Goal: Navigation & Orientation: Find specific page/section

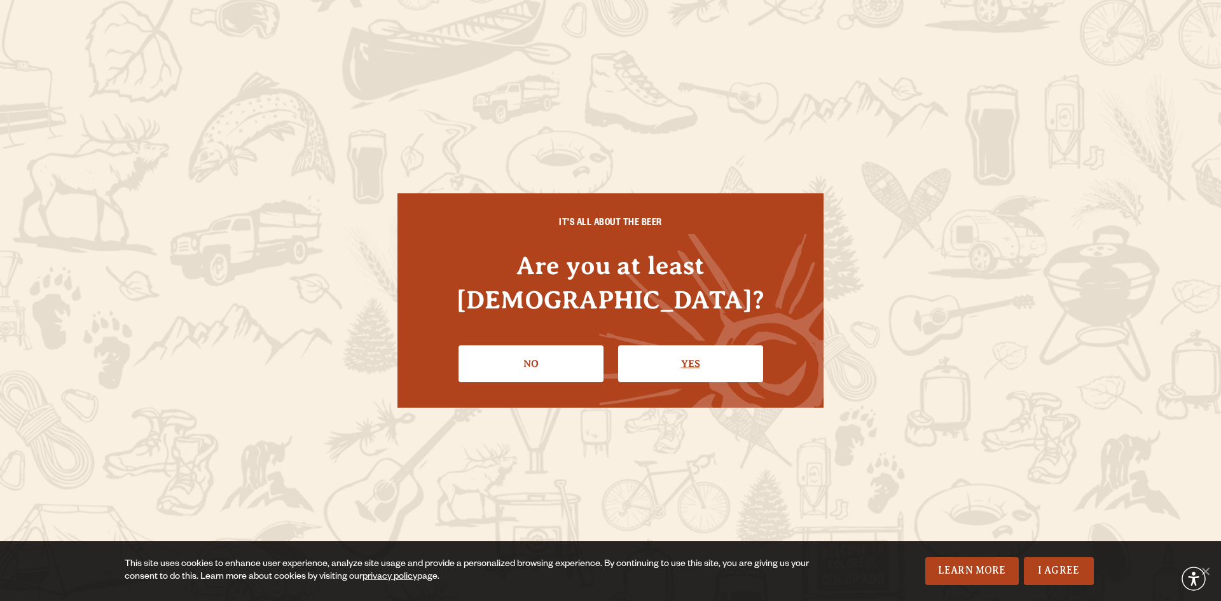
click at [684, 345] on link "Yes" at bounding box center [690, 363] width 145 height 37
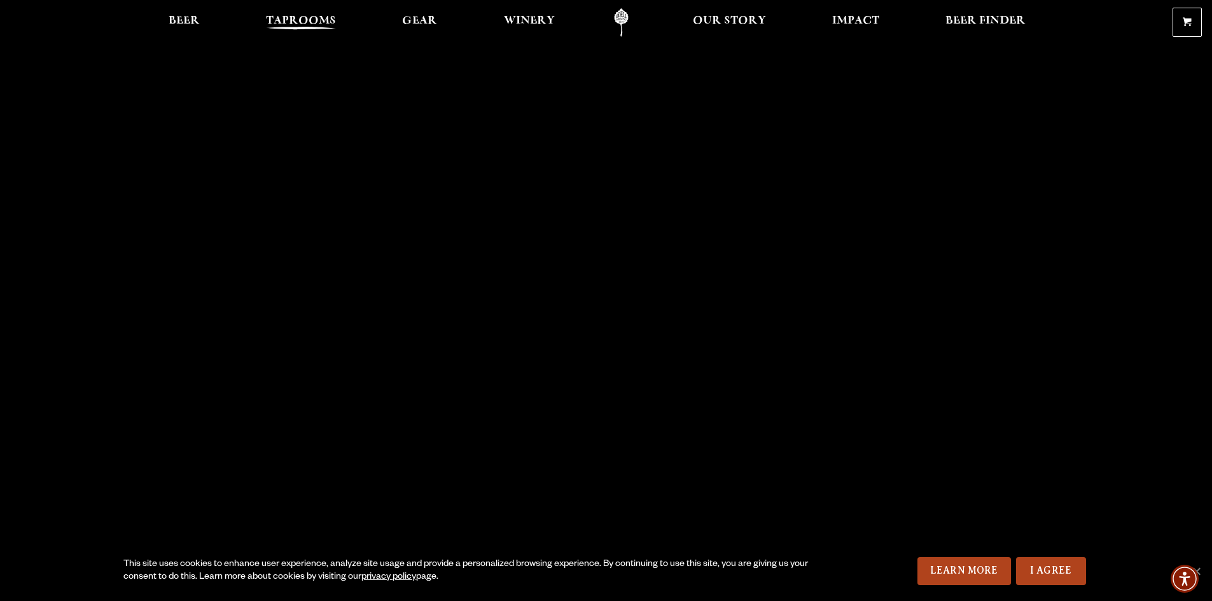
click at [294, 22] on span "Taprooms" at bounding box center [301, 21] width 70 height 10
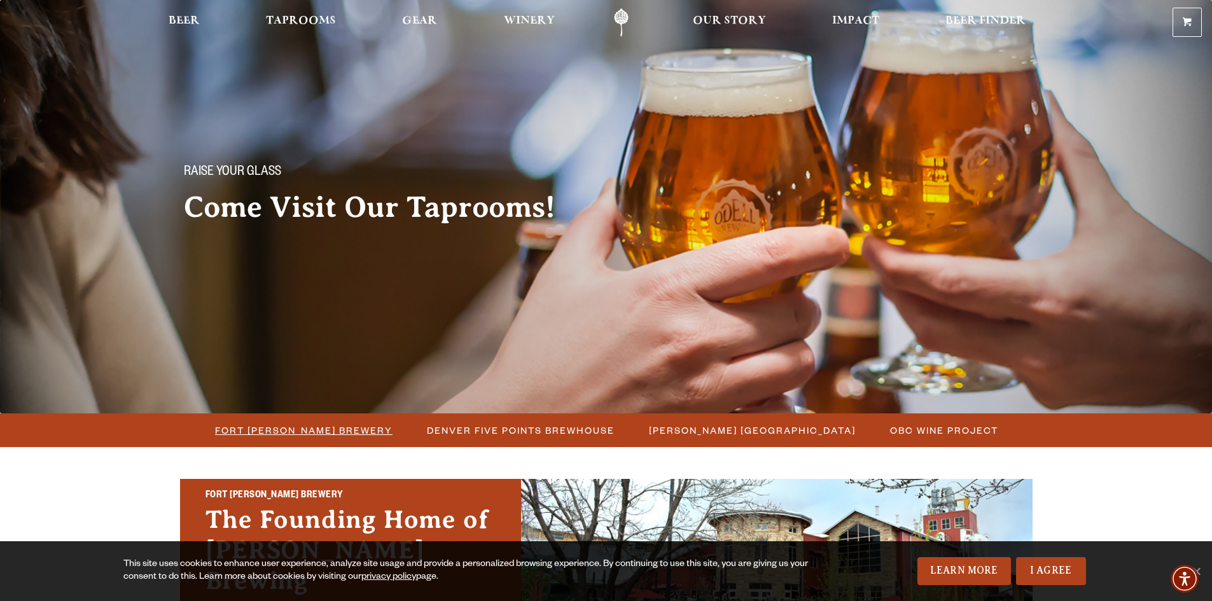
click at [308, 430] on span "Fort [PERSON_NAME] Brewery" at bounding box center [303, 430] width 177 height 18
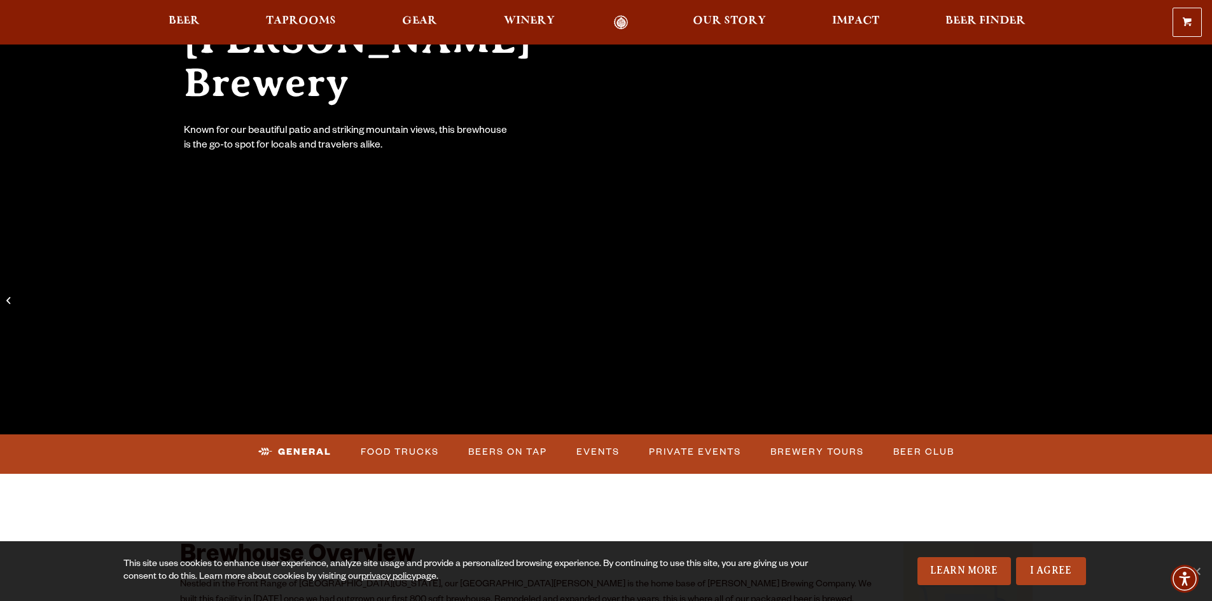
scroll to position [318, 0]
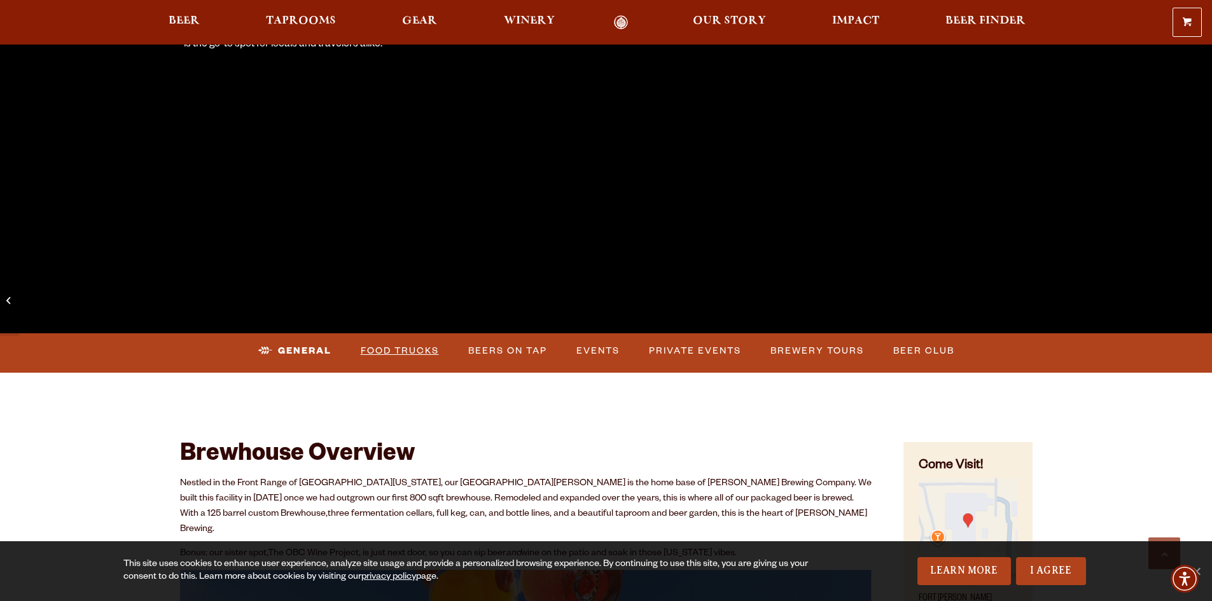
click at [403, 350] on link "Food Trucks" at bounding box center [400, 350] width 88 height 29
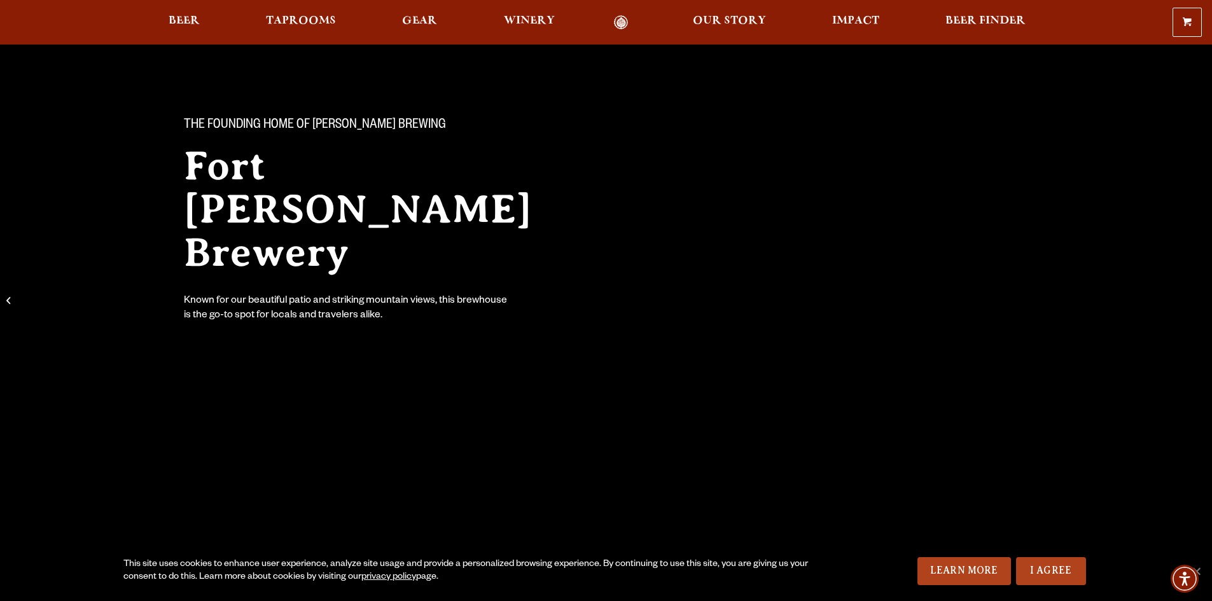
scroll to position [0, 0]
